Goal: Information Seeking & Learning: Learn about a topic

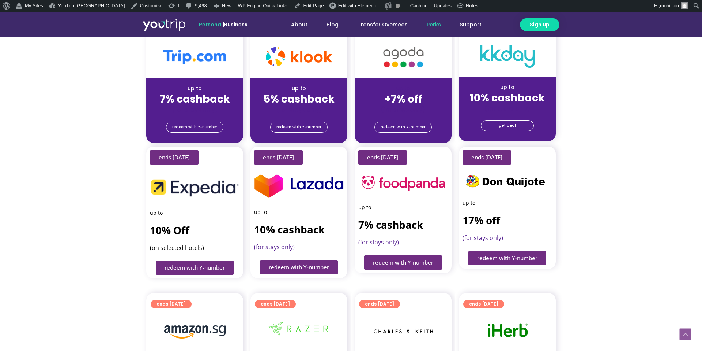
scroll to position [40, 0]
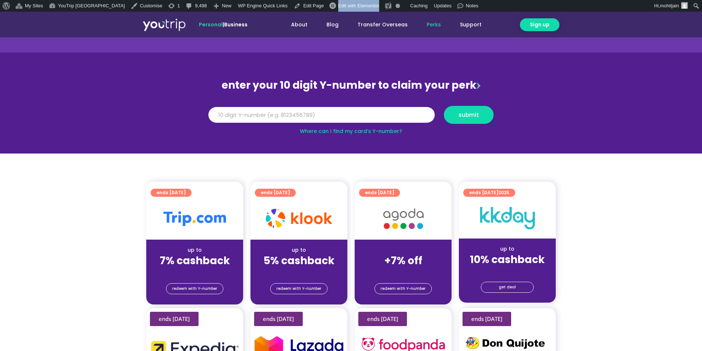
click at [434, 28] on link "Perks" at bounding box center [433, 25] width 33 height 14
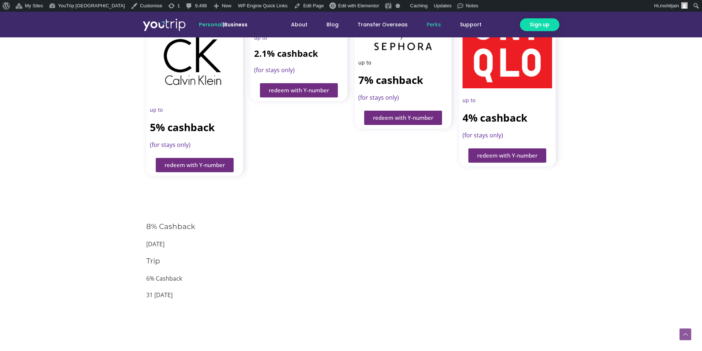
scroll to position [660, 0]
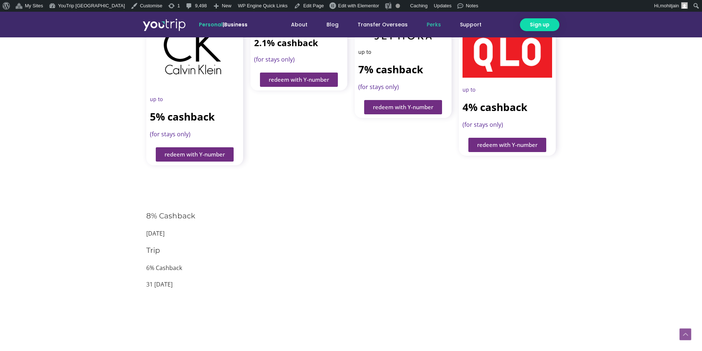
click at [344, 187] on div at bounding box center [299, 191] width 104 height 9
click at [224, 236] on div "Agoda 8% Cashback 31 Dec 2025 Trip 6% Cashback 31 Nov 2025" at bounding box center [351, 261] width 410 height 102
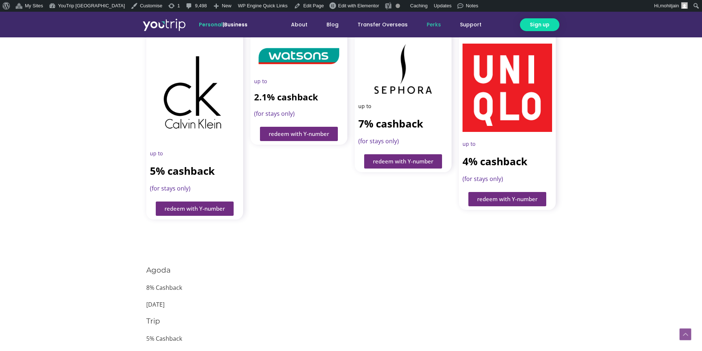
scroll to position [694, 0]
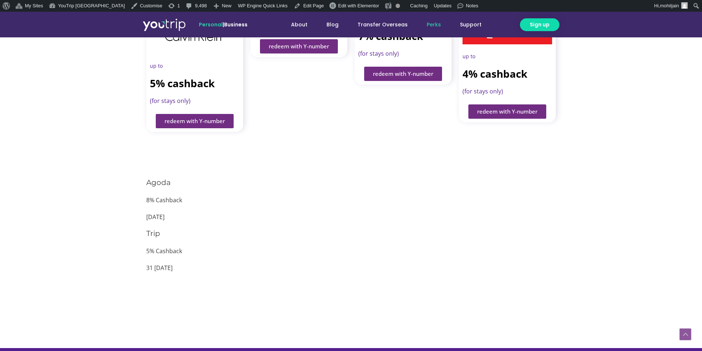
click at [151, 177] on div "Agoda 8% Cashback 31 Dec 2025" at bounding box center [351, 199] width 410 height 45
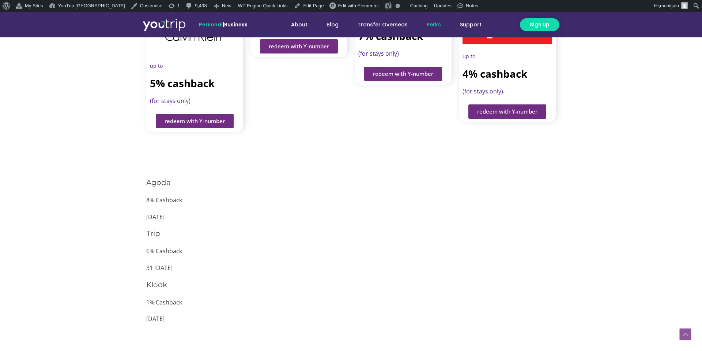
click at [259, 262] on p "31 [DATE]" at bounding box center [351, 267] width 410 height 11
click at [328, 177] on div "Agoda 8% Cashback 31 Dec 2025" at bounding box center [351, 199] width 410 height 45
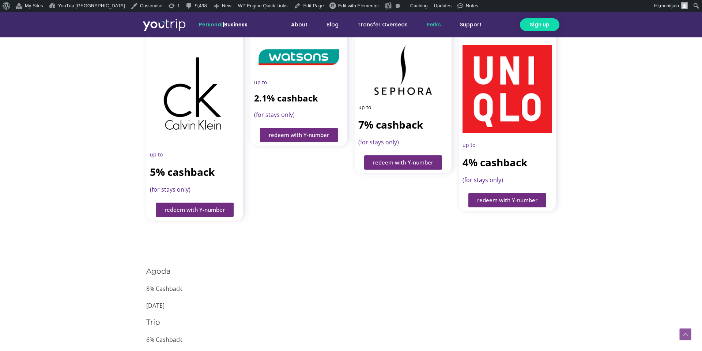
scroll to position [601, 0]
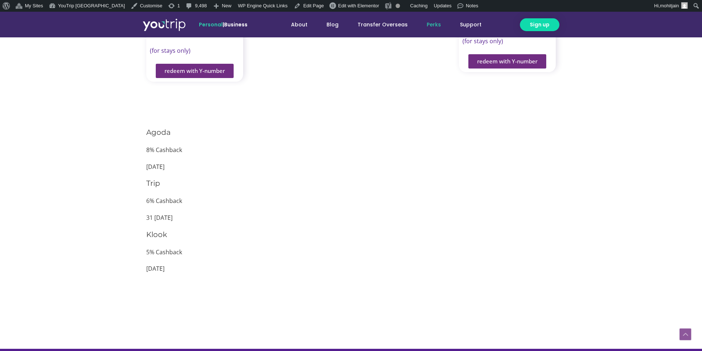
scroll to position [745, 0]
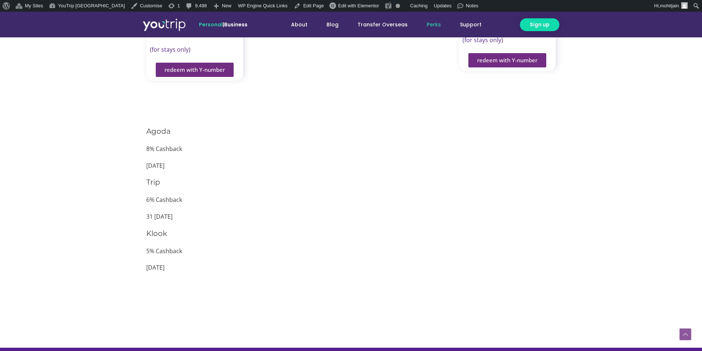
click at [184, 262] on p "[DATE]" at bounding box center [351, 267] width 410 height 11
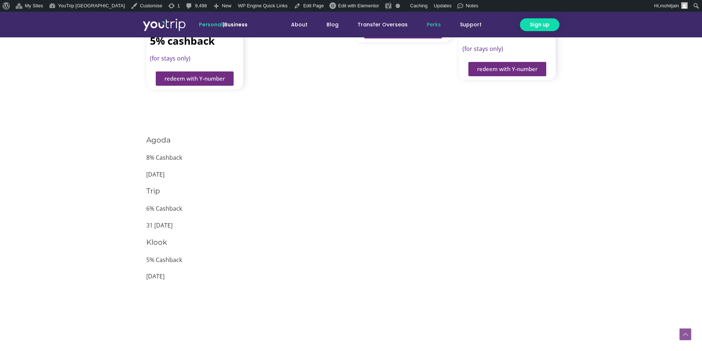
scroll to position [727, 0]
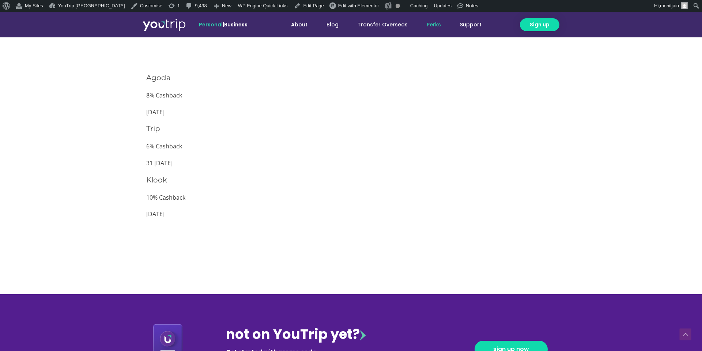
scroll to position [797, 0]
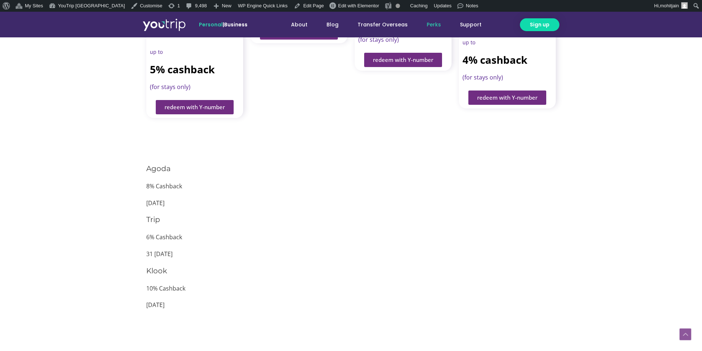
scroll to position [702, 0]
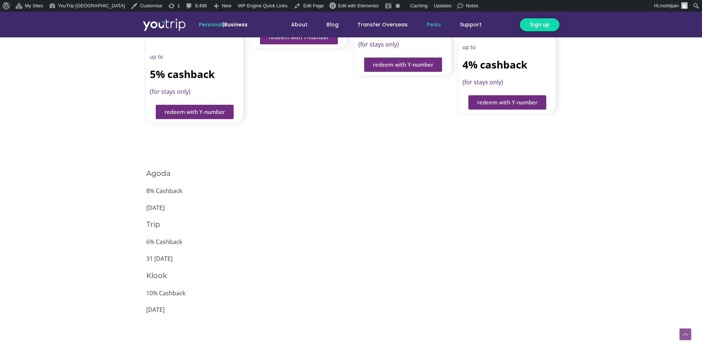
click at [245, 270] on h3 "Klook" at bounding box center [351, 275] width 410 height 10
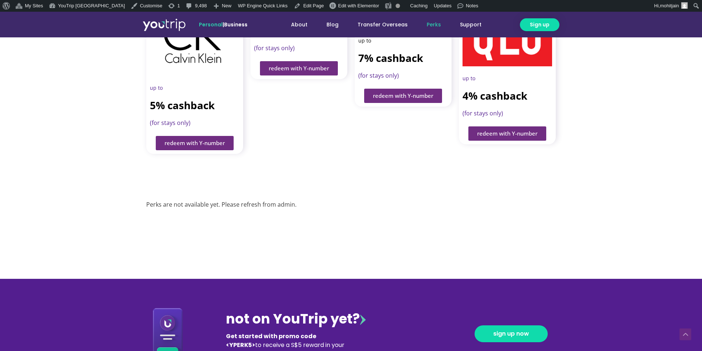
scroll to position [670, 0]
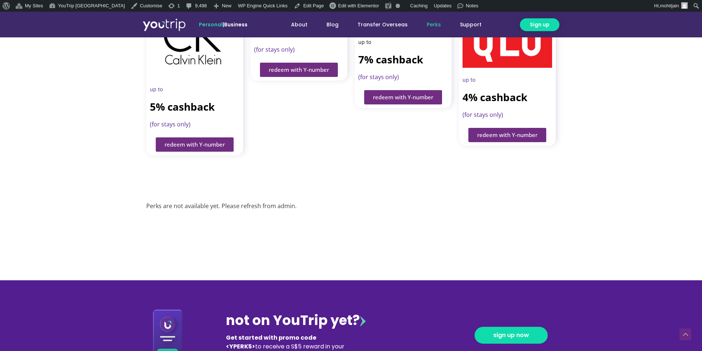
click at [199, 200] on div "Perks are not available yet. Please refresh from admin." at bounding box center [351, 205] width 410 height 11
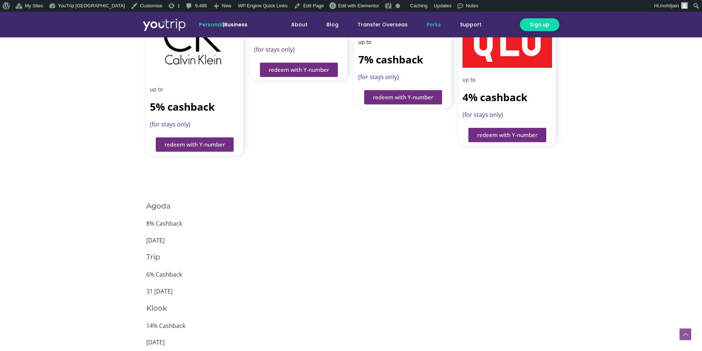
click at [326, 235] on p "[DATE]" at bounding box center [351, 240] width 410 height 11
